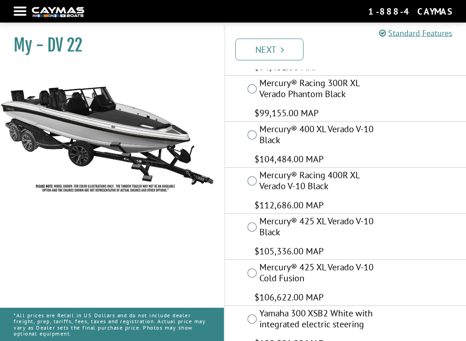
scroll to position [118, 0]
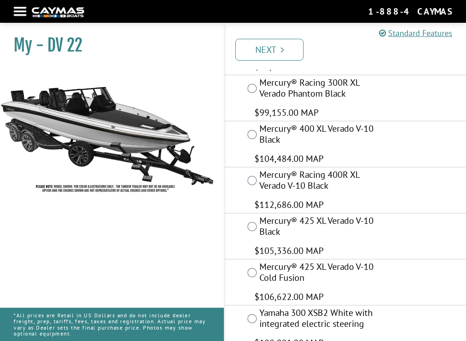
click at [415, 194] on div "Mercury® Racing 400R XL Verado V-10 Black $112,686.00 MAP" at bounding box center [345, 190] width 241 height 46
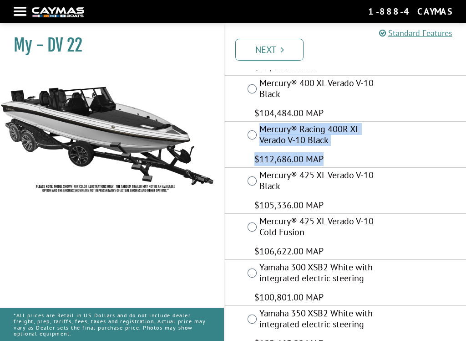
scroll to position [163, 0]
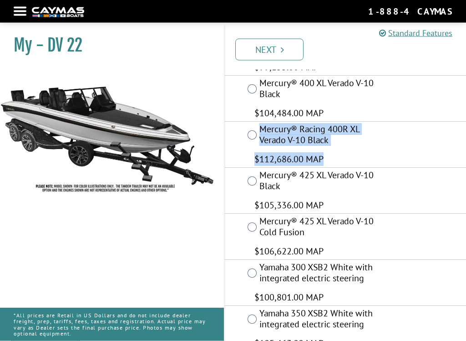
click at [434, 141] on div "Mercury® Racing 400R XL Verado V-10 Black $112,686.00 MAP" at bounding box center [345, 145] width 241 height 46
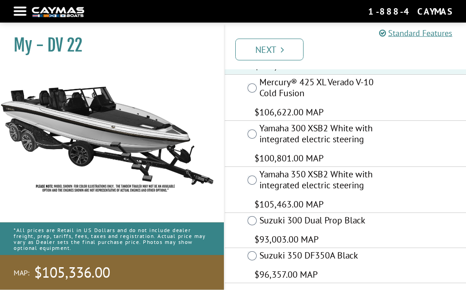
scroll to position [304, 0]
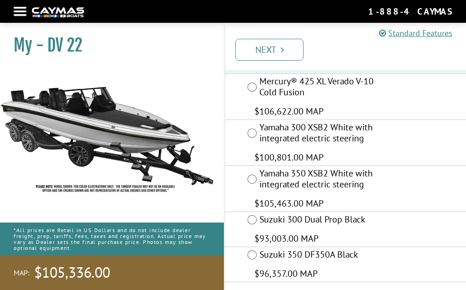
click at [281, 51] on icon "Pagination" at bounding box center [282, 49] width 3 height 9
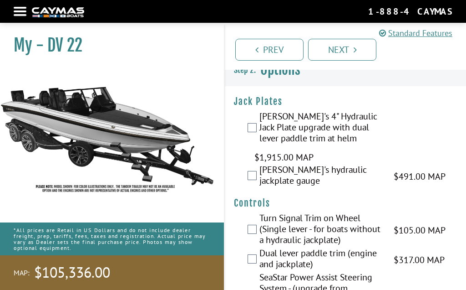
scroll to position [0, 0]
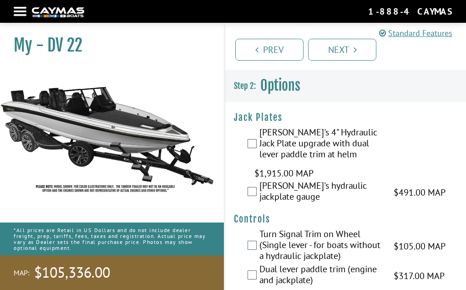
click at [260, 145] on label "[PERSON_NAME]'s 4" Hydraulic Jack Plate upgrade with dual lever paddle trim at …" at bounding box center [321, 144] width 123 height 35
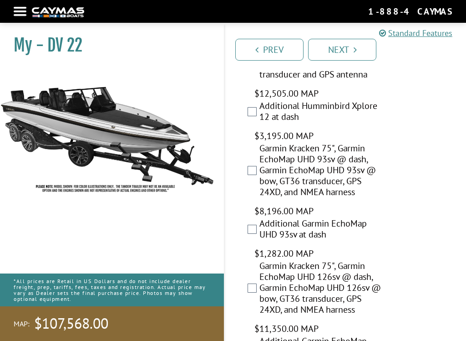
scroll to position [630, 0]
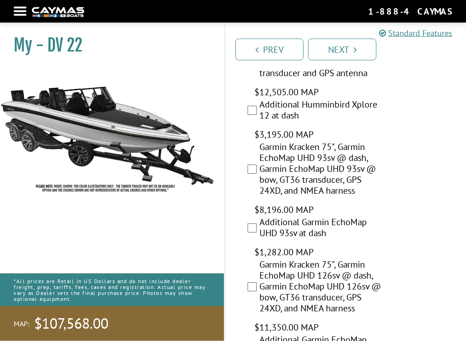
click at [416, 181] on div "Garmin Kracken 75", Garmin EchoMap UHD 93sv @ dash, Garmin EchoMap UHD 93sv @ b…" at bounding box center [345, 179] width 241 height 75
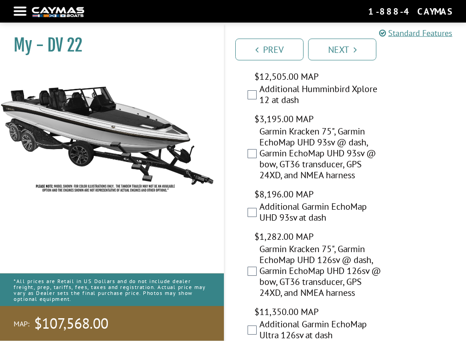
scroll to position [646, 0]
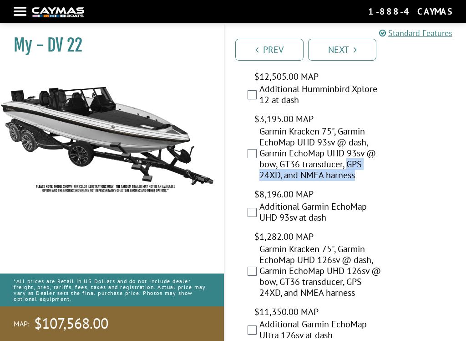
click at [422, 133] on div "Garmin Kracken 75", Garmin EchoMap UHD 93sv @ dash, Garmin EchoMap UHD 93sv @ b…" at bounding box center [345, 163] width 241 height 75
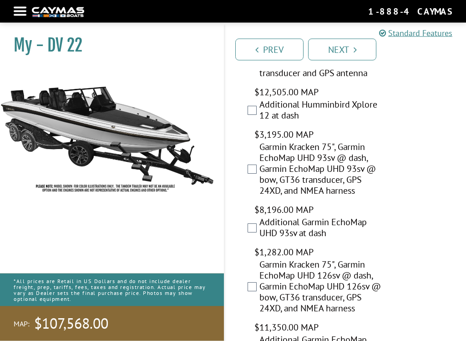
scroll to position [631, 0]
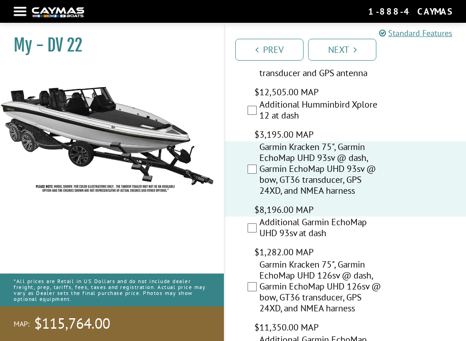
click at [260, 226] on label "Additional Garmin EchoMap UHD 93sv at dash" at bounding box center [321, 228] width 123 height 24
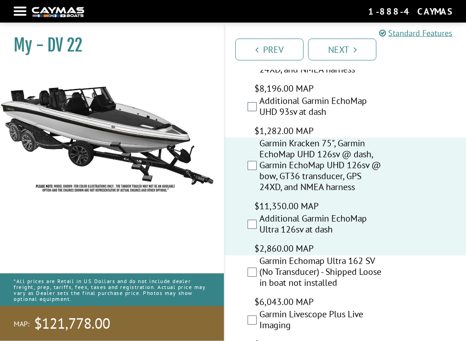
scroll to position [755, 0]
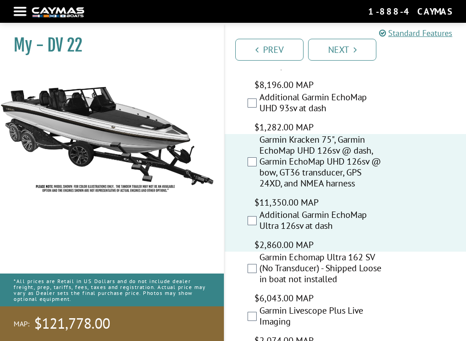
click at [424, 173] on div "Garmin Kracken 75", Garmin EchoMap UHD 126sv @ dash, Garmin EchoMap UHD 126sv @…" at bounding box center [345, 171] width 241 height 75
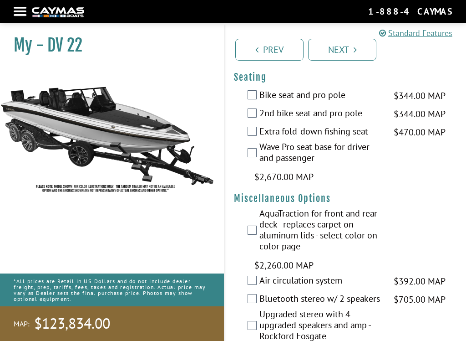
scroll to position [1633, 0]
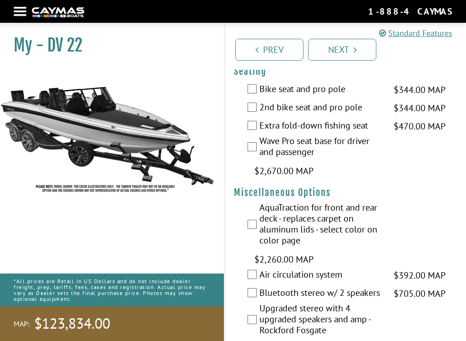
click at [260, 154] on label "Wave Pro seat base for driver and passenger" at bounding box center [321, 147] width 123 height 24
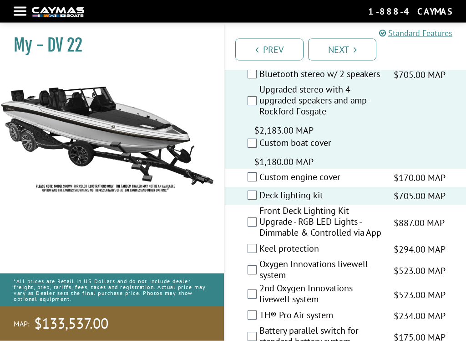
scroll to position [1852, 0]
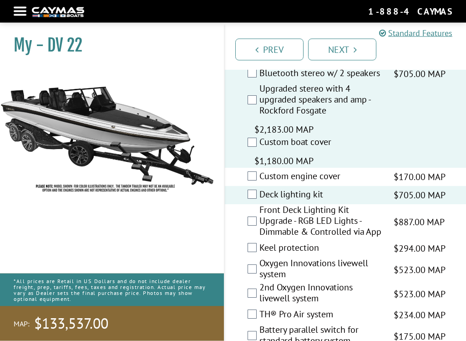
click at [213, 244] on div "My - DV 22" at bounding box center [107, 194] width 233 height 341
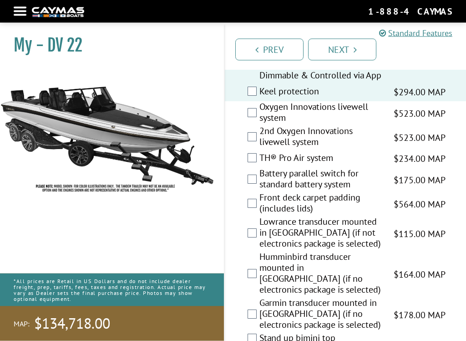
scroll to position [2009, 0]
click at [217, 207] on div "My - DV 22" at bounding box center [107, 194] width 233 height 341
click at [220, 214] on div "My - DV 22" at bounding box center [107, 194] width 233 height 341
click at [260, 192] on label "Battery parallel switch for standard battery system" at bounding box center [321, 180] width 123 height 24
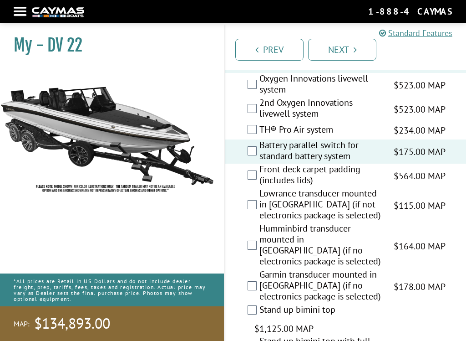
scroll to position [2039, 0]
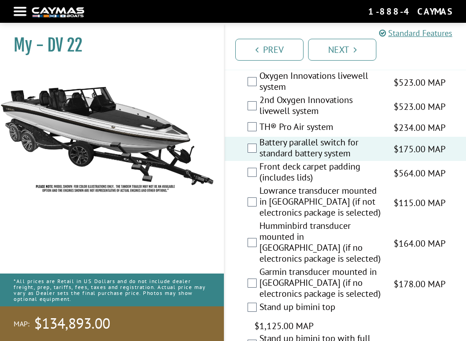
click at [260, 185] on label "Front deck carpet padding (includes lids)" at bounding box center [321, 173] width 123 height 24
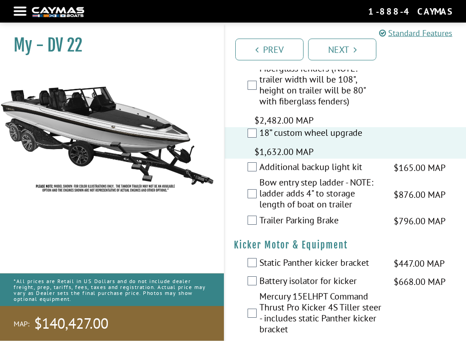
scroll to position [3249, 0]
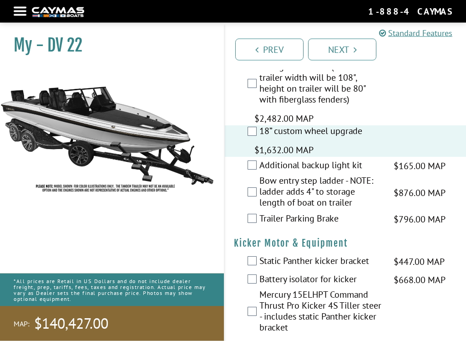
click at [260, 168] on label "Additional backup light kit" at bounding box center [321, 166] width 123 height 13
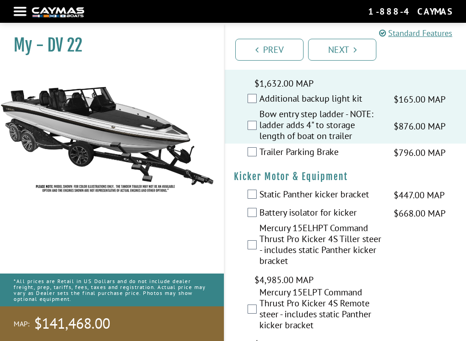
scroll to position [3317, 0]
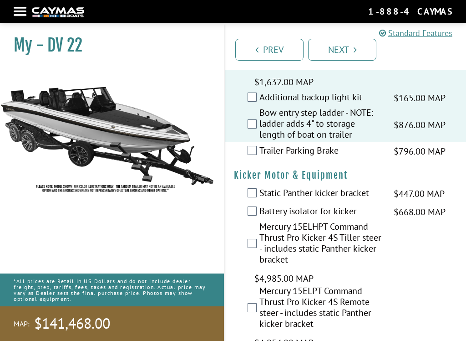
click at [260, 154] on label "Trailer Parking Brake" at bounding box center [321, 151] width 123 height 13
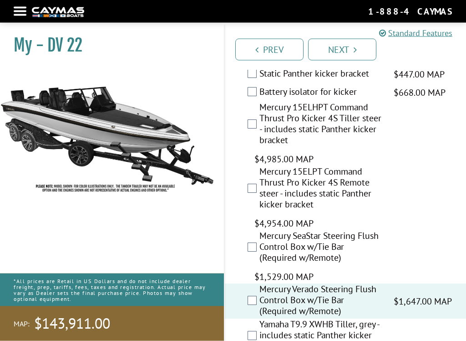
scroll to position [3436, 0]
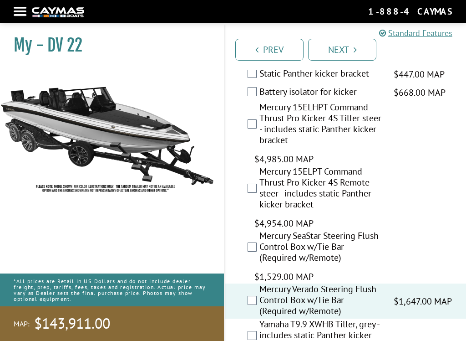
click at [260, 189] on label "Mercury 15ELPT Command Thrust Pro Kicker 4S Remote steer - includes static Pant…" at bounding box center [321, 189] width 123 height 46
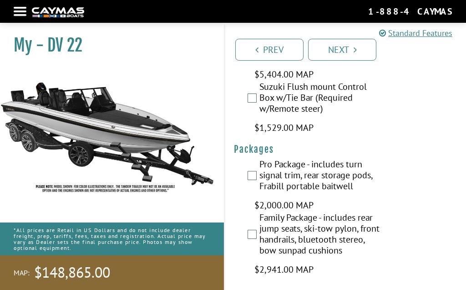
scroll to position [3980, 0]
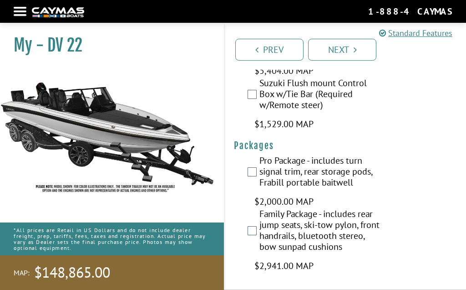
click at [354, 48] on icon "Pagination" at bounding box center [355, 49] width 3 height 9
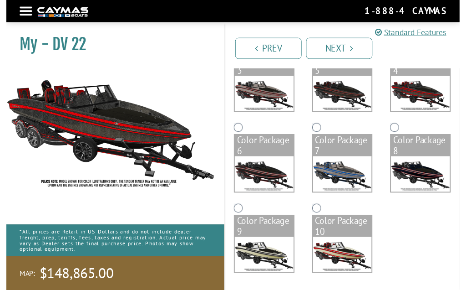
scroll to position [199, 0]
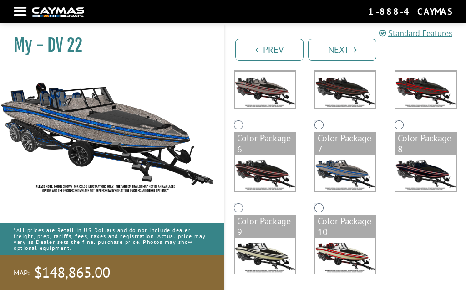
click at [406, 123] on div "Color Package 8" at bounding box center [426, 159] width 81 height 83
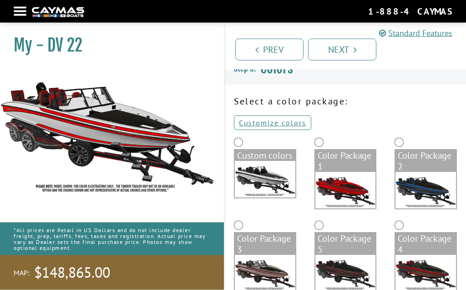
scroll to position [16, 0]
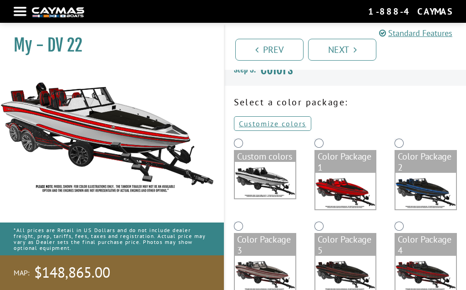
click at [249, 153] on div "Custom colors" at bounding box center [265, 156] width 61 height 11
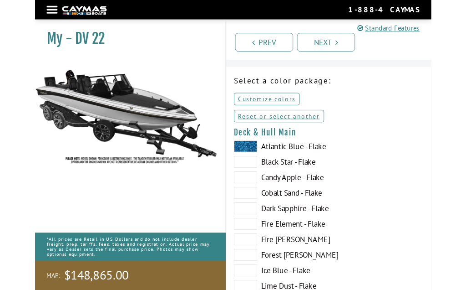
scroll to position [22, 0]
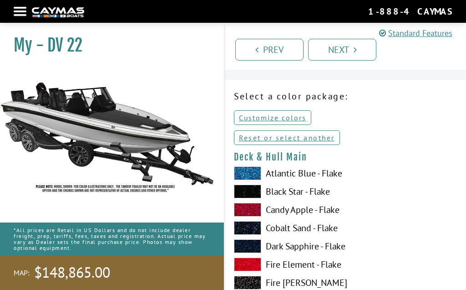
click at [310, 139] on link "Reset or select another" at bounding box center [287, 137] width 106 height 15
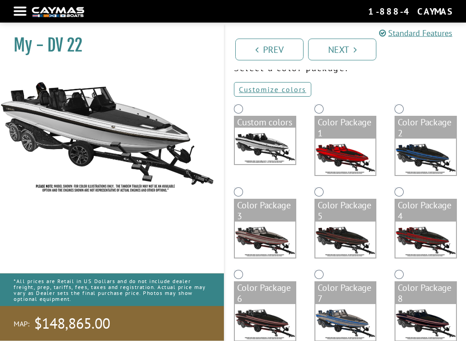
scroll to position [50, 0]
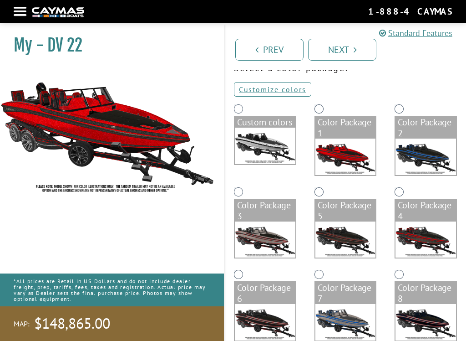
click at [410, 108] on div "Color Package 2" at bounding box center [426, 143] width 81 height 83
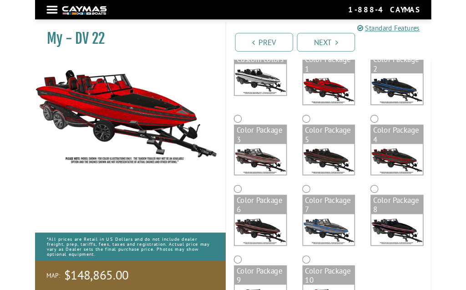
scroll to position [204, 0]
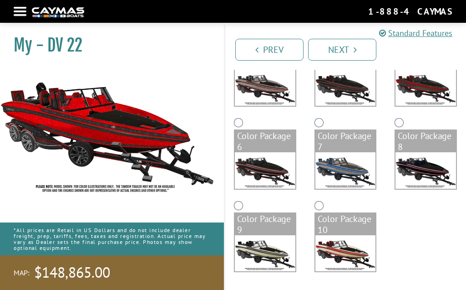
click at [357, 46] on icon "Pagination" at bounding box center [355, 49] width 3 height 9
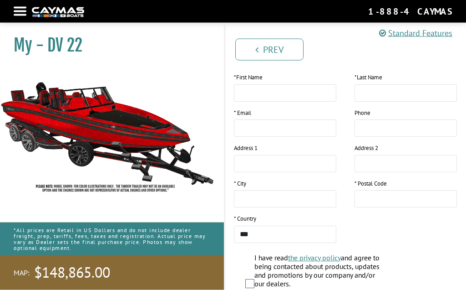
scroll to position [0, 0]
